Goal: Communication & Community: Connect with others

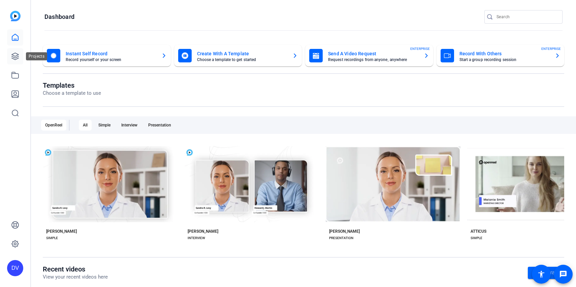
click at [15, 62] on link at bounding box center [15, 56] width 16 height 16
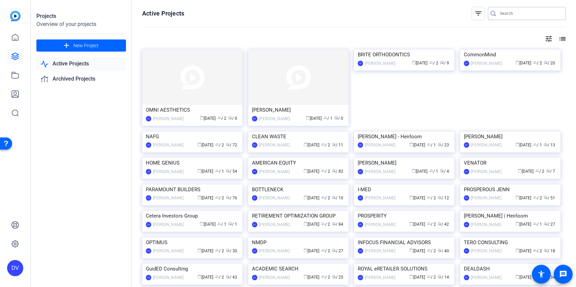
click at [522, 16] on input "Search" at bounding box center [530, 13] width 61 height 8
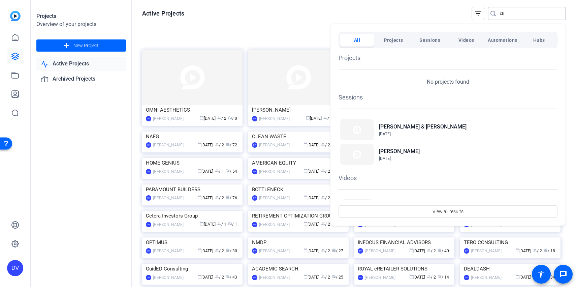
type input "cli"
click at [74, 48] on div at bounding box center [288, 143] width 576 height 287
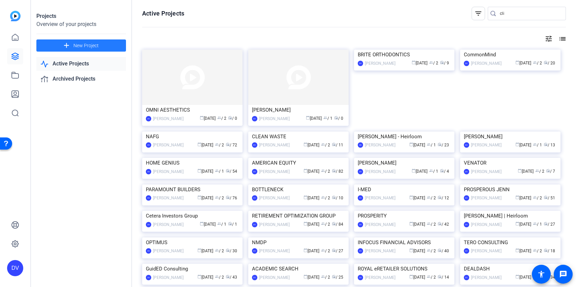
click at [79, 47] on span "New Project" at bounding box center [85, 45] width 25 height 7
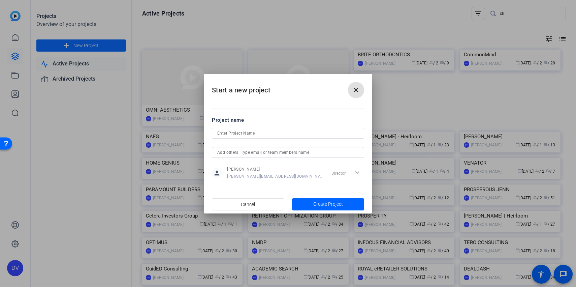
type input "[PERSON_NAME][EMAIL_ADDRESS][DOMAIN_NAME]"
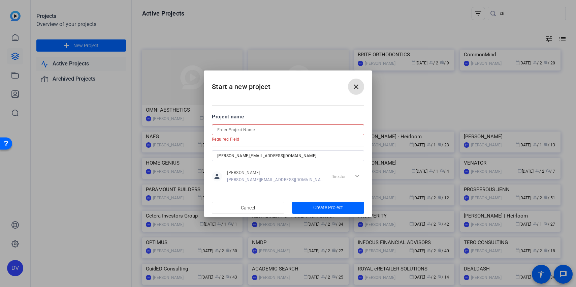
click at [238, 129] on input at bounding box center [287, 130] width 141 height 8
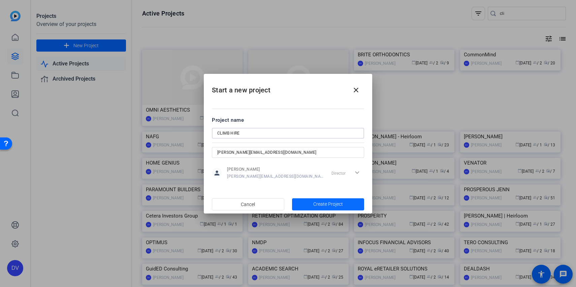
type input "CLIMB HIRE"
click at [351, 205] on span "button" at bounding box center [328, 204] width 72 height 16
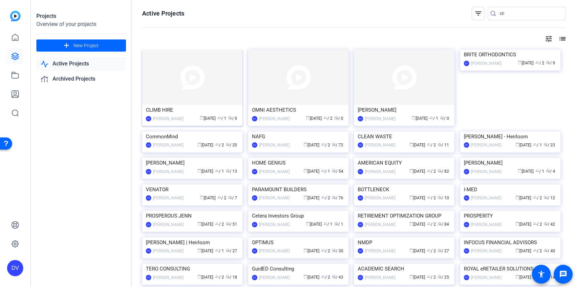
click at [169, 81] on img at bounding box center [192, 76] width 100 height 55
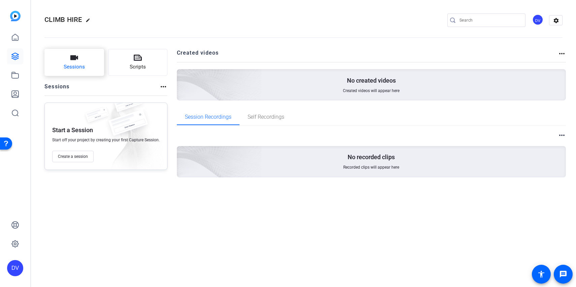
click at [87, 66] on button "Sessions" at bounding box center [74, 62] width 60 height 27
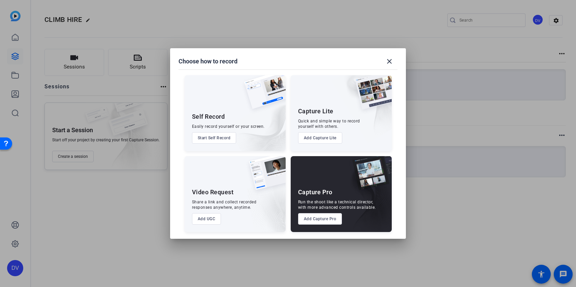
click at [306, 221] on button "Add Capture Pro" at bounding box center [320, 218] width 44 height 11
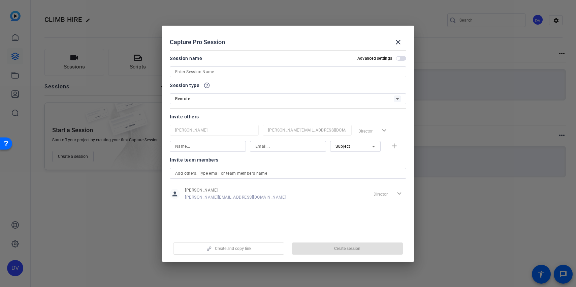
click at [244, 73] on input at bounding box center [288, 72] width 226 height 8
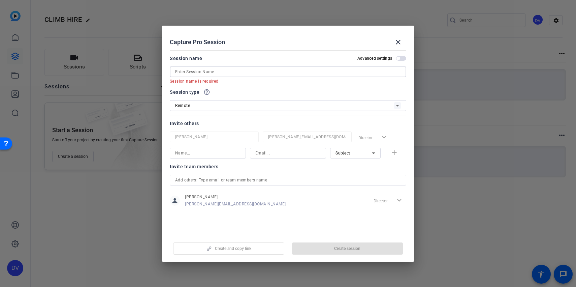
paste input "[PERSON_NAME]"
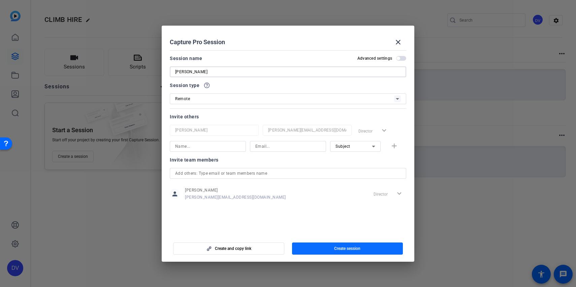
type input "[PERSON_NAME]"
click at [334, 253] on span "button" at bounding box center [347, 248] width 111 height 16
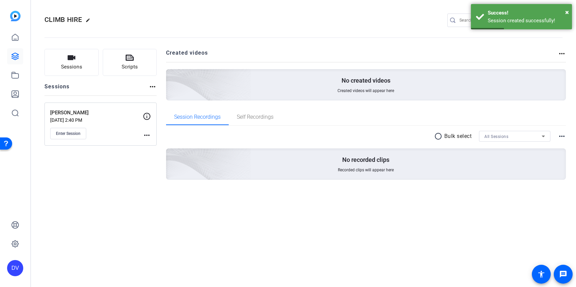
click at [520, 44] on openreel-divider-bar at bounding box center [303, 35] width 518 height 21
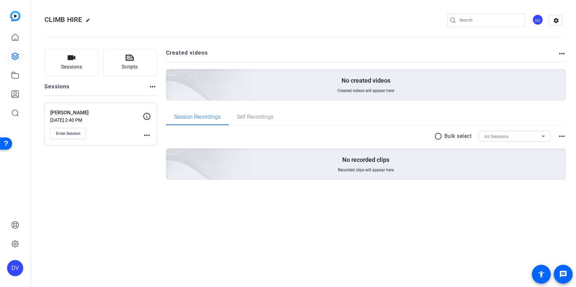
click at [536, 19] on div "DV" at bounding box center [537, 19] width 11 height 11
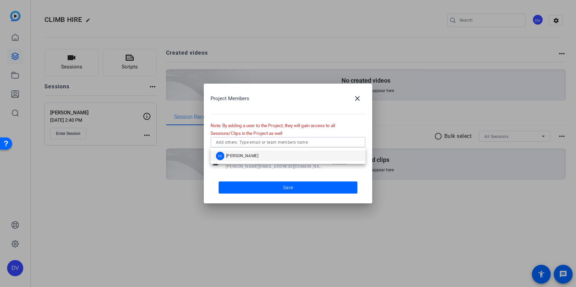
click at [338, 141] on input "text" at bounding box center [288, 142] width 144 height 8
type input "D"
click at [214, 161] on mat-option "DD [PERSON_NAME]" at bounding box center [287, 155] width 155 height 11
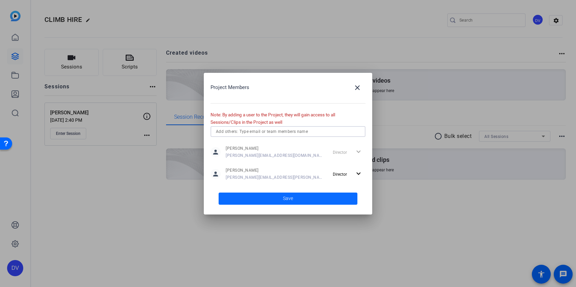
click at [263, 196] on span at bounding box center [288, 198] width 139 height 16
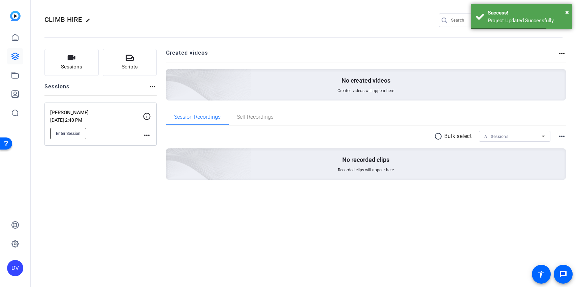
click at [70, 132] on span "Enter Session" at bounding box center [68, 133] width 25 height 5
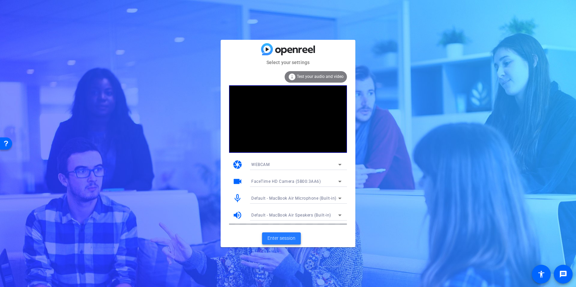
click at [291, 235] on span "Enter session" at bounding box center [281, 237] width 28 height 7
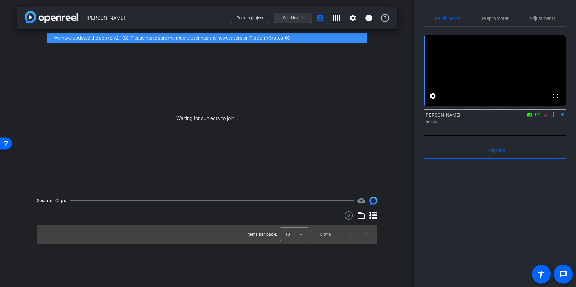
click at [301, 18] on span "Send invite" at bounding box center [293, 17] width 20 height 5
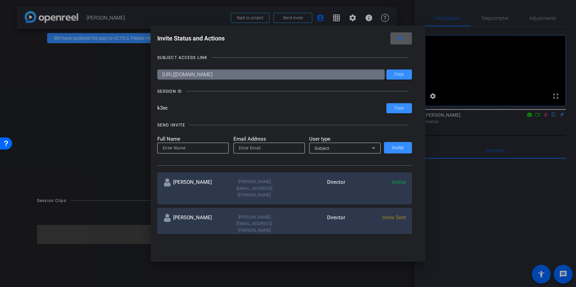
click at [172, 149] on input at bounding box center [193, 148] width 61 height 8
type input "Hazel Llemos"
click at [258, 148] on input "email" at bounding box center [269, 148] width 61 height 8
type input "hazel@remotevideotestimonials.com"
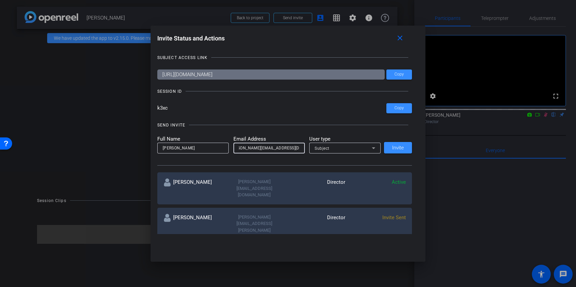
click at [325, 145] on div "Subject" at bounding box center [343, 148] width 57 height 8
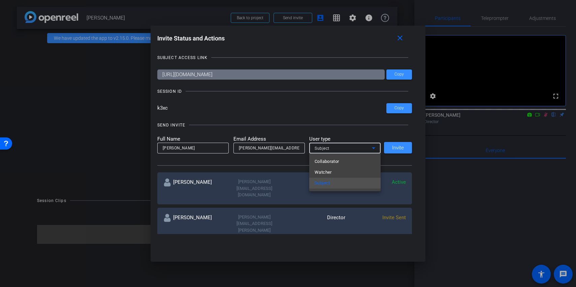
click at [327, 162] on span "Collaborator" at bounding box center [327, 161] width 25 height 8
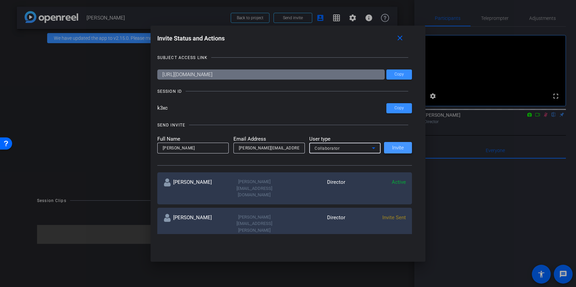
click at [399, 141] on span at bounding box center [398, 147] width 28 height 16
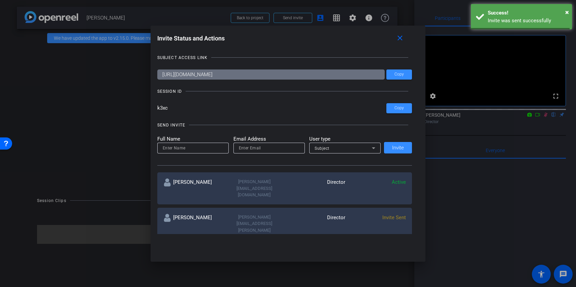
click at [399, 146] on div "Full Name Email Address User type Subject Invite" at bounding box center [284, 144] width 255 height 19
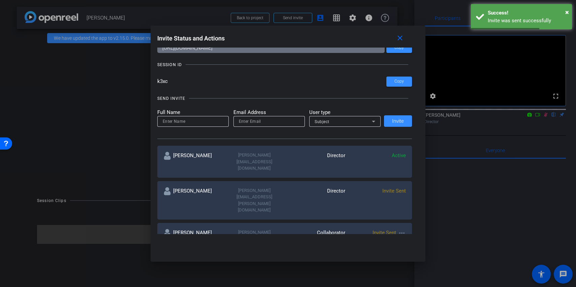
scroll to position [29, 0]
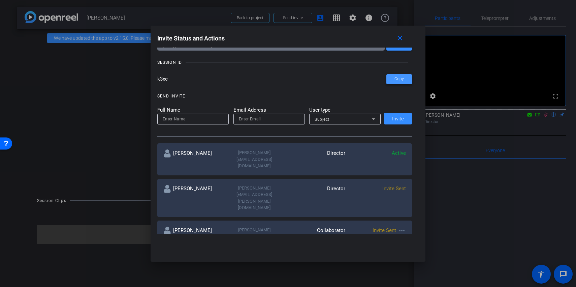
click at [399, 77] on span "Copy" at bounding box center [398, 78] width 9 height 5
